Goal: Navigation & Orientation: Find specific page/section

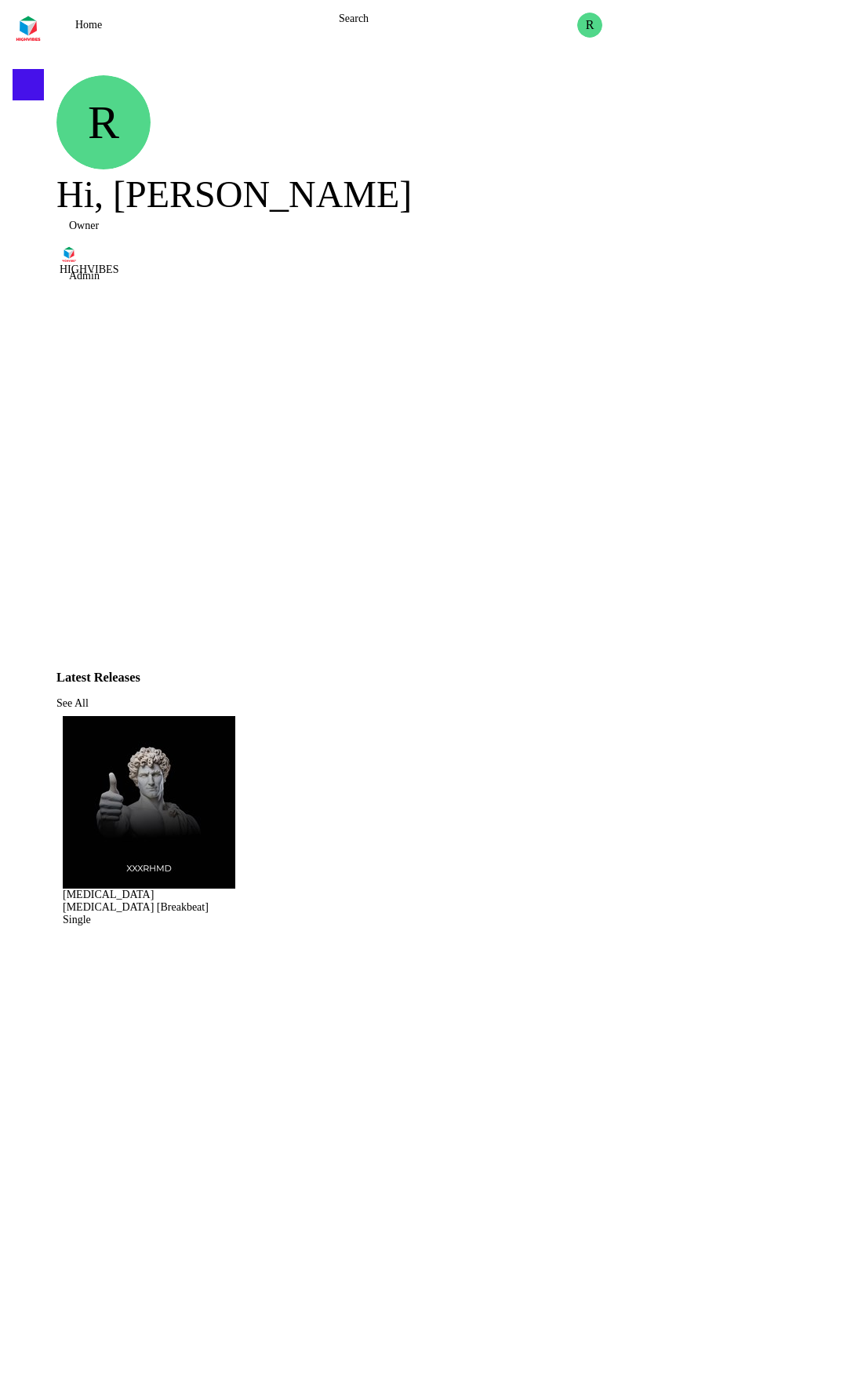
click at [467, 119] on div "R Hi, [PERSON_NAME] Owner HIGHVIBES Admin" at bounding box center [448, 185] width 784 height 220
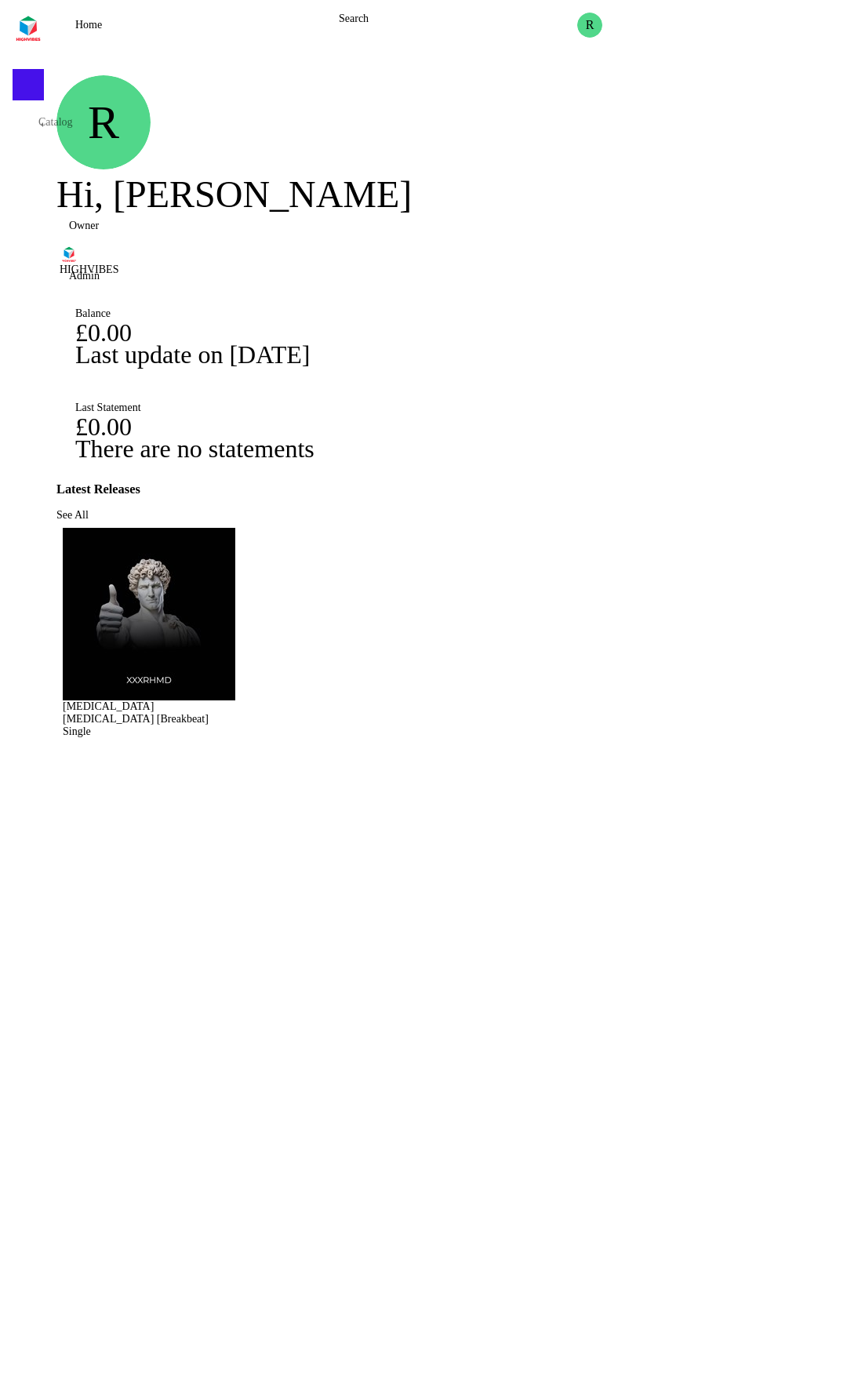
click at [29, 132] on span at bounding box center [29, 132] width 0 height 0
click at [36, 143] on div at bounding box center [28, 132] width 31 height 31
click at [39, 179] on div at bounding box center [28, 179] width 31 height 31
click at [89, 509] on span "See All" at bounding box center [72, 515] width 32 height 12
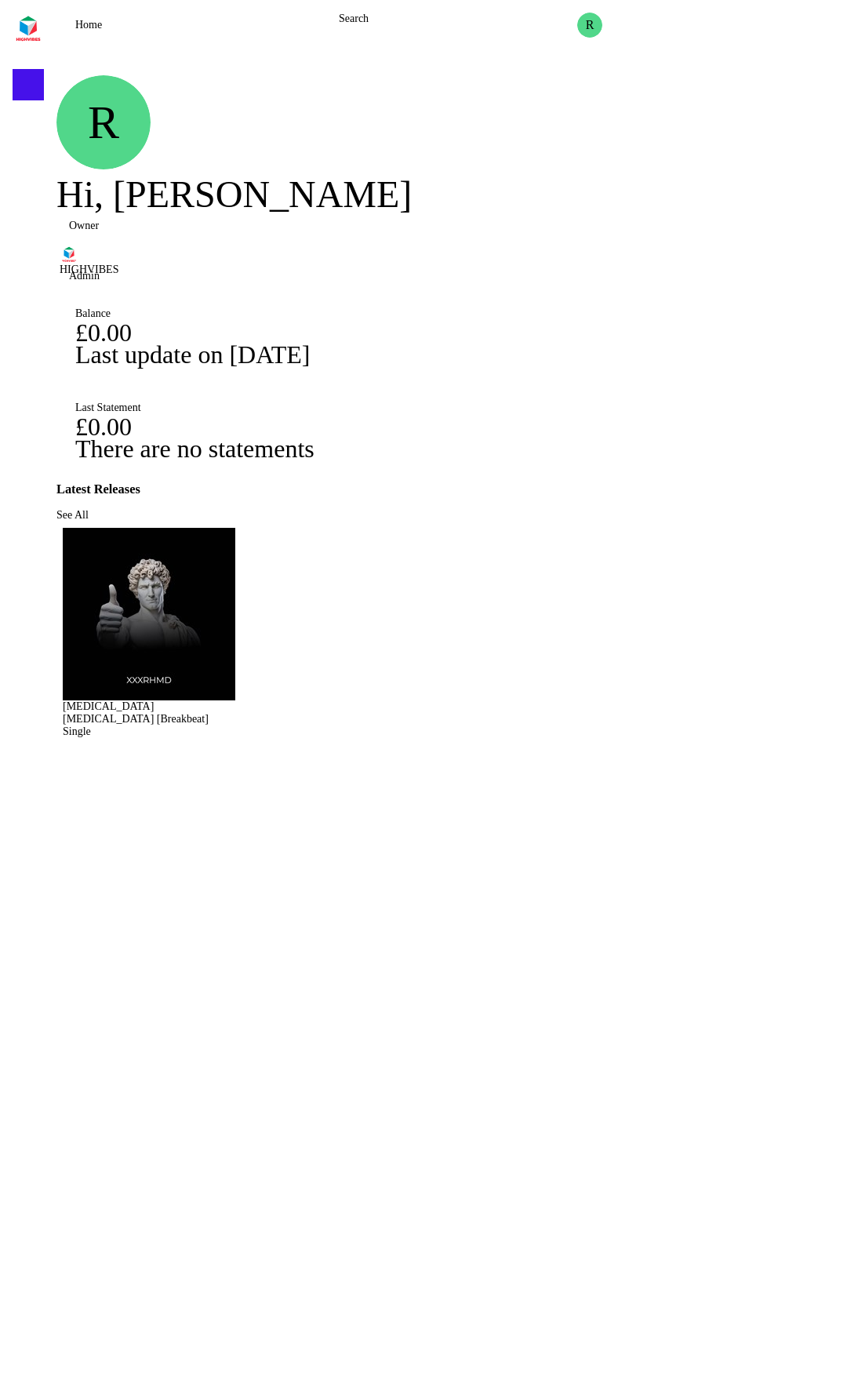
click at [180, 654] on img at bounding box center [149, 614] width 173 height 173
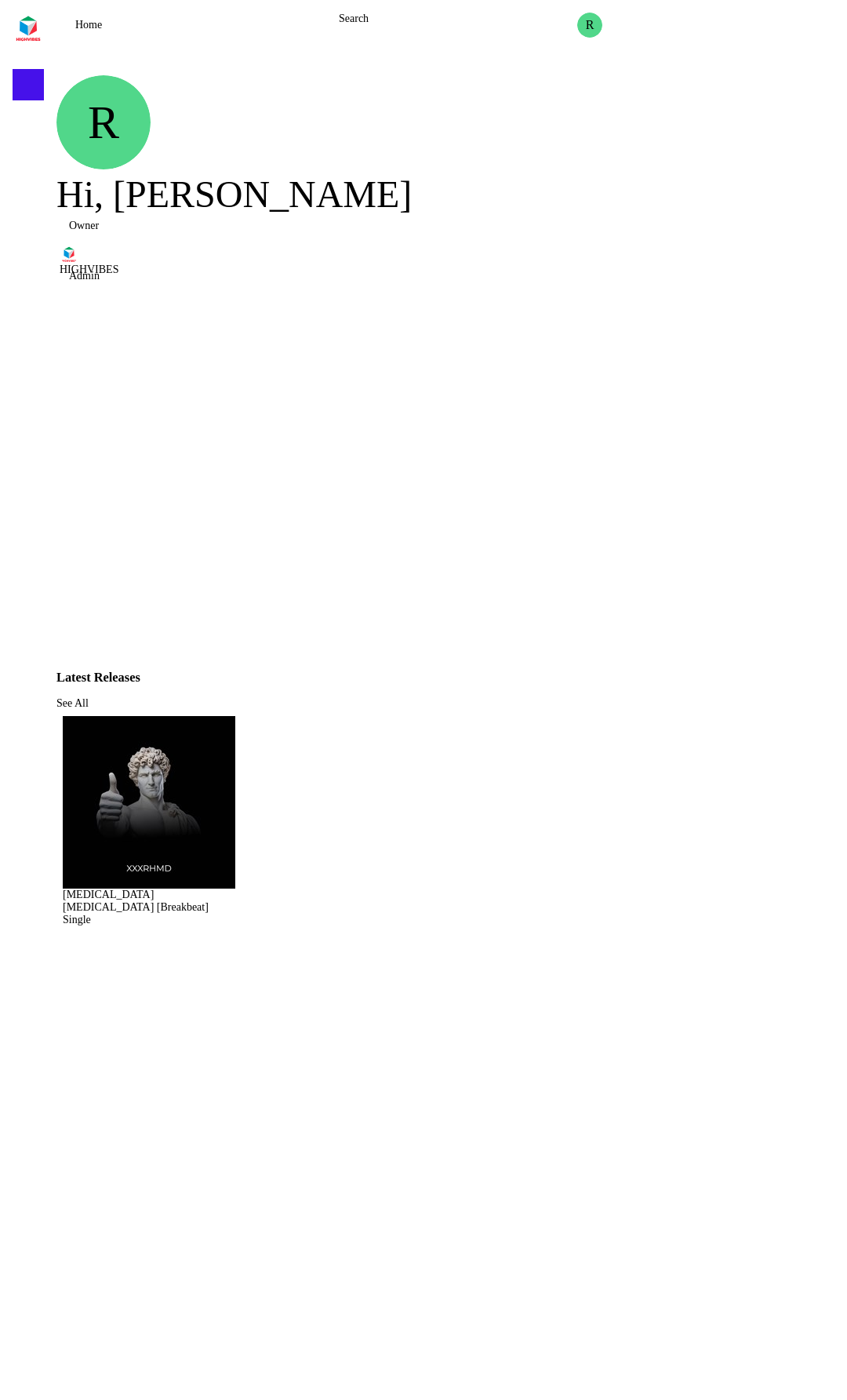
click at [539, 83] on div "R Hi, [PERSON_NAME] Owner HIGHVIBES Admin" at bounding box center [448, 185] width 784 height 220
